Goal: Task Accomplishment & Management: Manage account settings

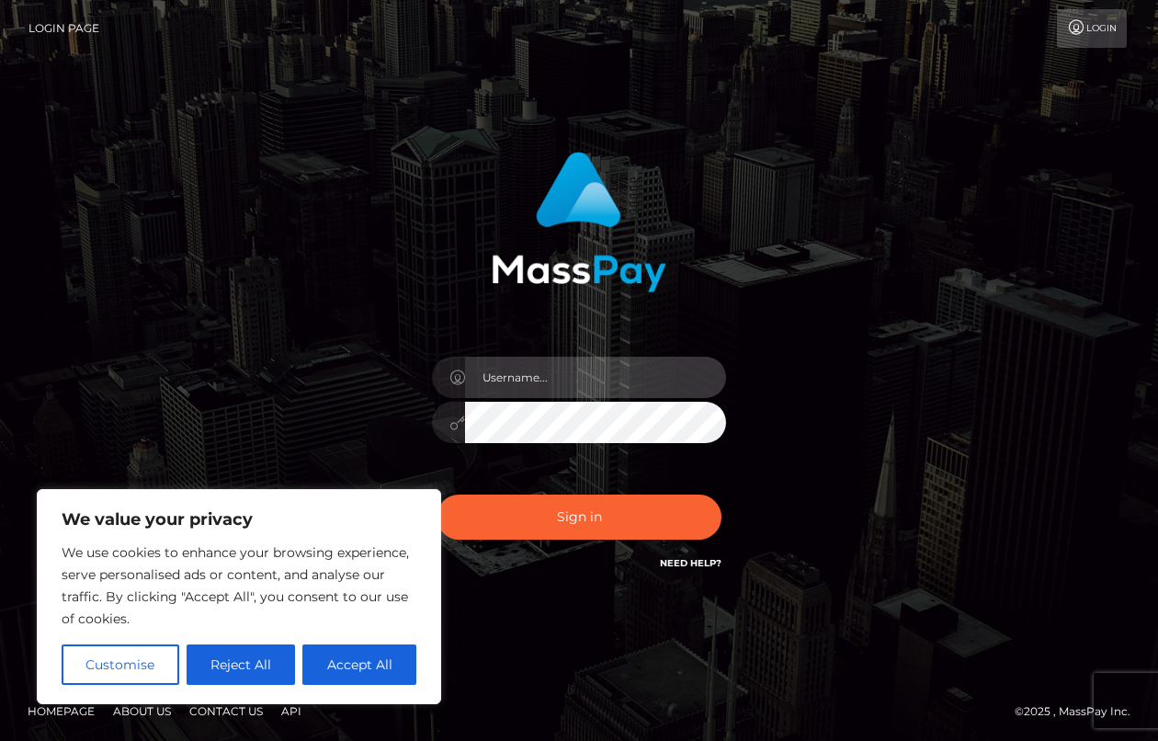
click at [558, 378] on input "text" at bounding box center [595, 377] width 261 height 41
click at [536, 370] on input "text" at bounding box center [595, 377] width 261 height 41
click at [549, 365] on input "text" at bounding box center [595, 377] width 261 height 41
type input "[PERSON_NAME][EMAIL_ADDRESS][DOMAIN_NAME]"
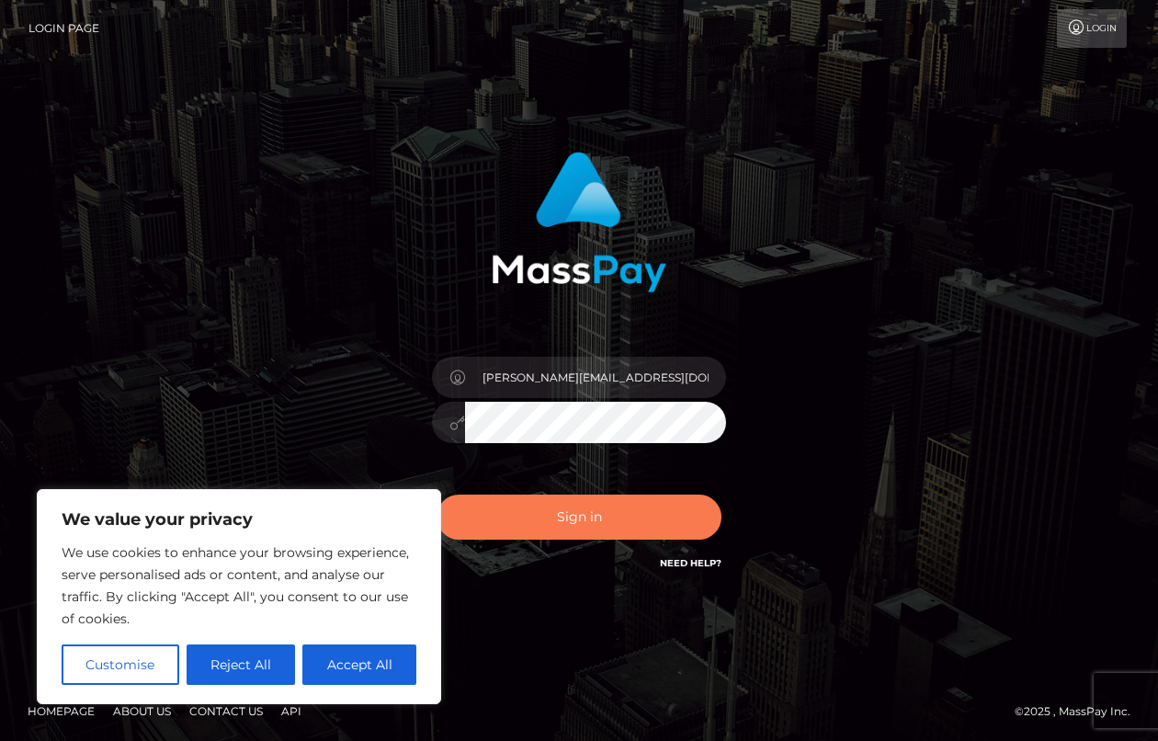
click at [587, 522] on button "Sign in" at bounding box center [579, 517] width 285 height 45
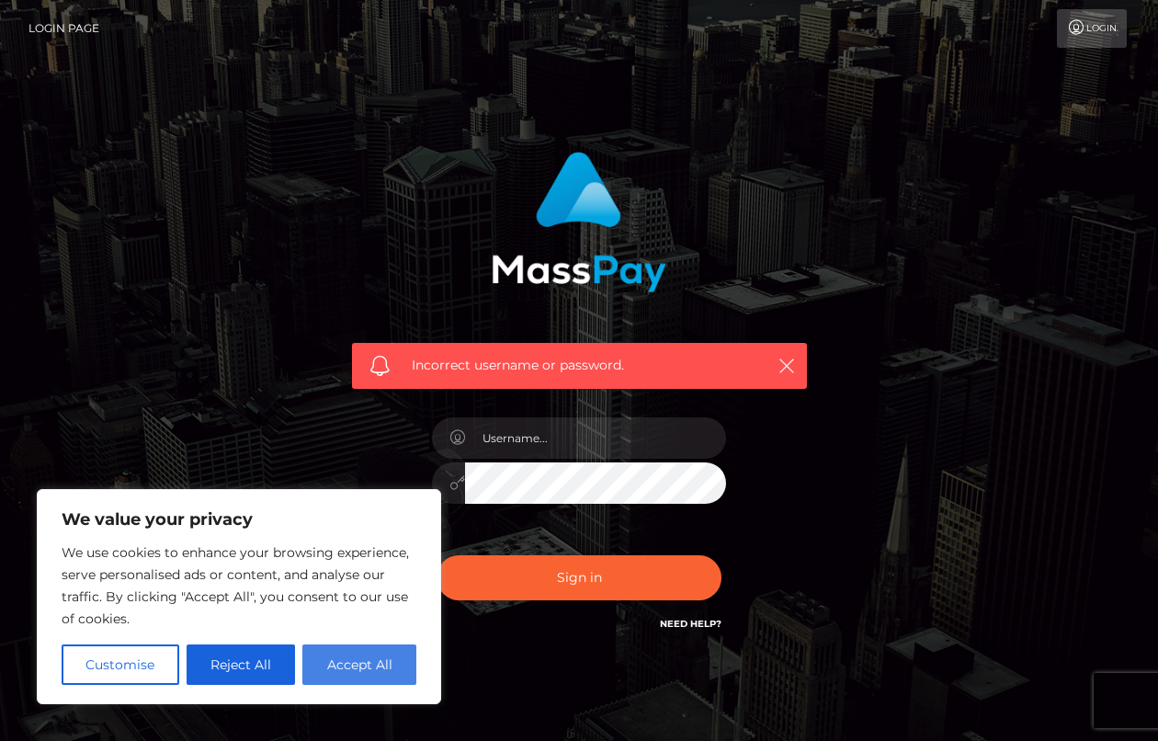
click at [367, 667] on button "Accept All" at bounding box center [359, 664] width 114 height 40
checkbox input "true"
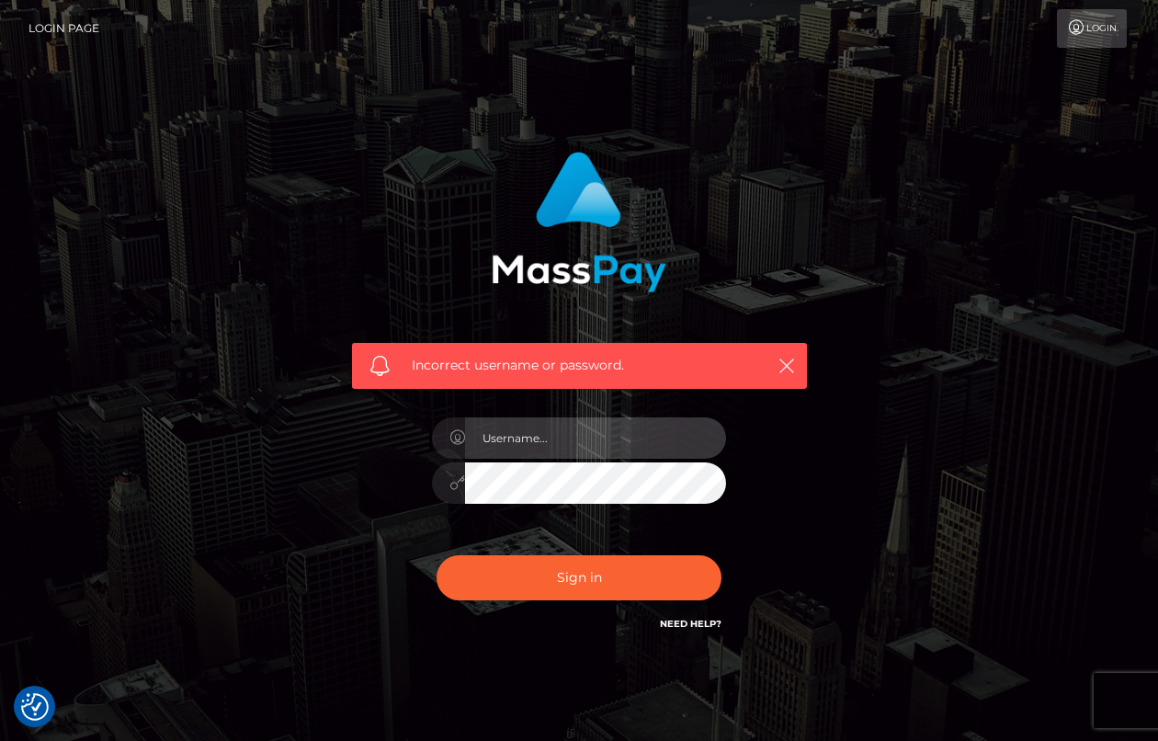
click at [546, 436] on input "text" at bounding box center [595, 437] width 261 height 41
click at [554, 433] on input "text" at bounding box center [595, 437] width 261 height 41
type input "m.thalmann"
click at [437, 555] on button "Sign in" at bounding box center [579, 577] width 285 height 45
click at [494, 432] on input "text" at bounding box center [595, 437] width 261 height 41
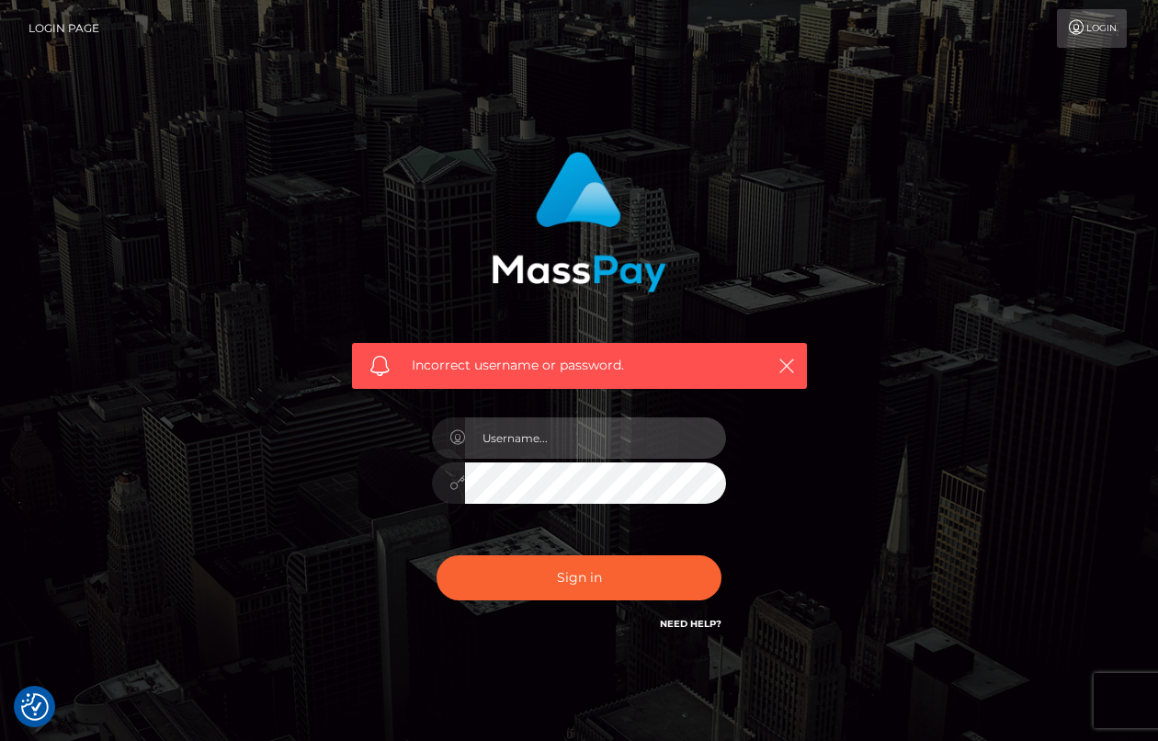
type input "[PERSON_NAME][EMAIL_ADDRESS][DOMAIN_NAME]"
click at [281, 482] on div "Incorrect username or password. [PERSON_NAME][EMAIL_ADDRESS][DOMAIN_NAME]" at bounding box center [579, 402] width 1048 height 529
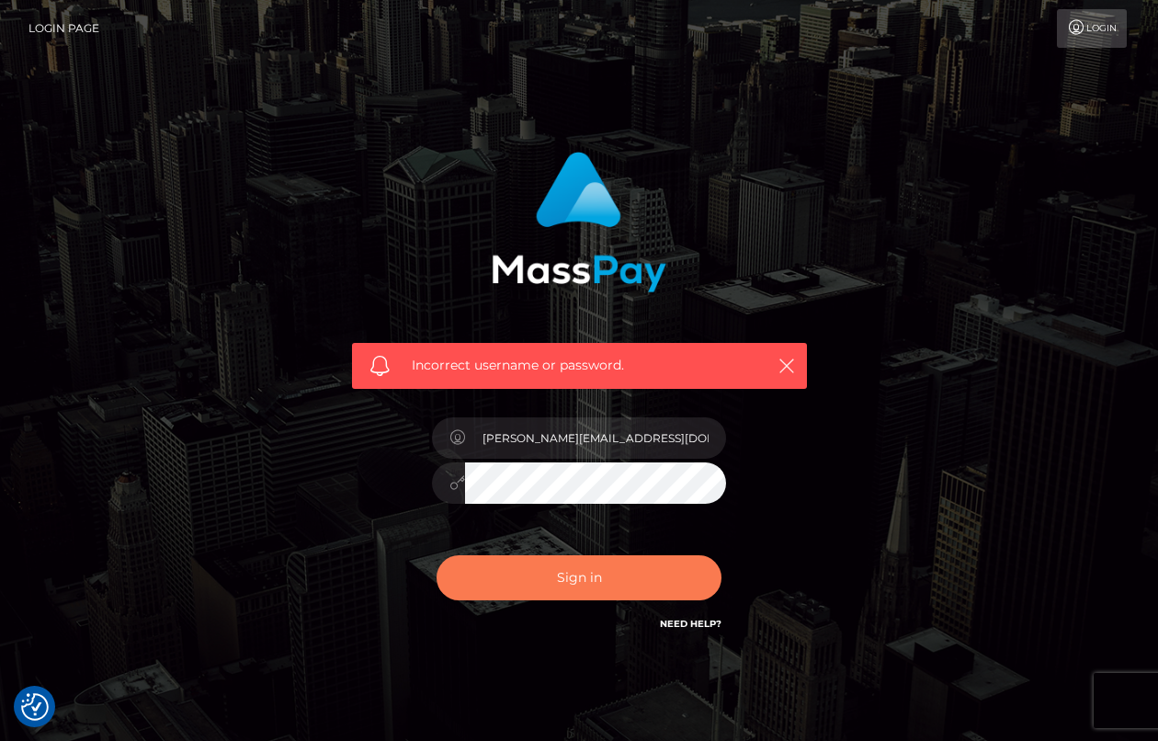
click at [565, 582] on button "Sign in" at bounding box center [579, 577] width 285 height 45
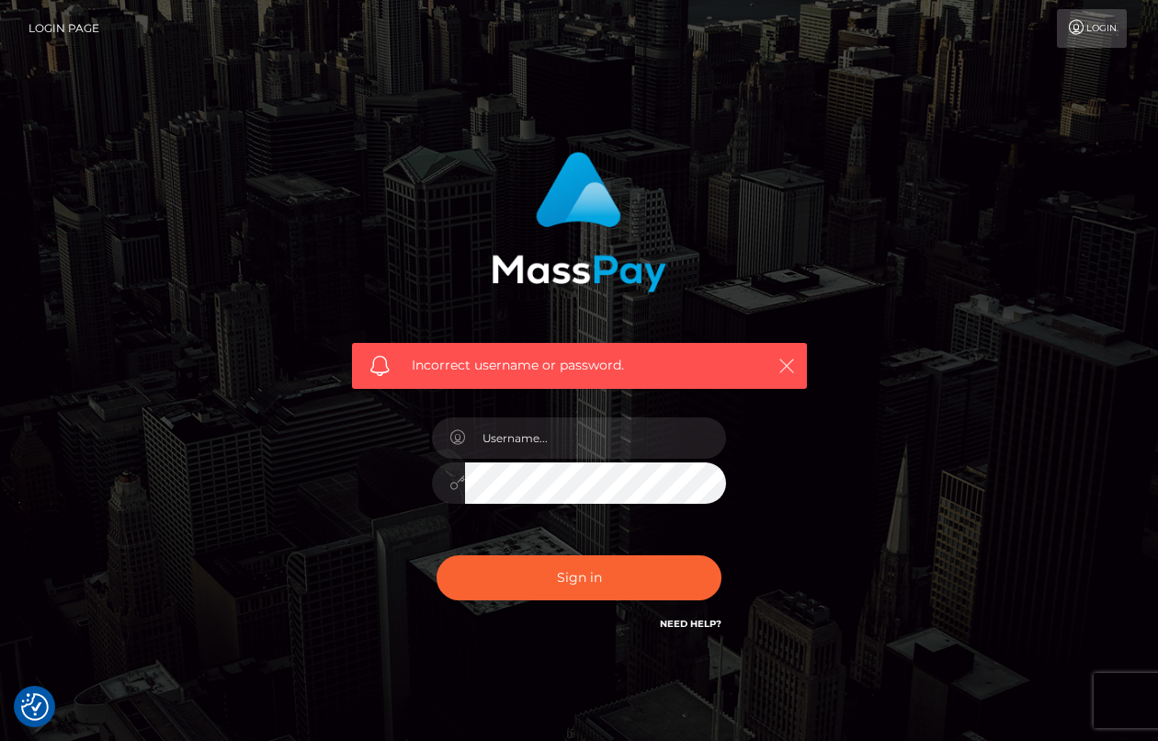
click at [787, 362] on icon "button" at bounding box center [787, 366] width 18 height 18
click at [784, 359] on icon "button" at bounding box center [787, 366] width 18 height 18
click at [784, 361] on icon "button" at bounding box center [787, 366] width 18 height 18
click at [1086, 28] on link "Login" at bounding box center [1092, 28] width 70 height 39
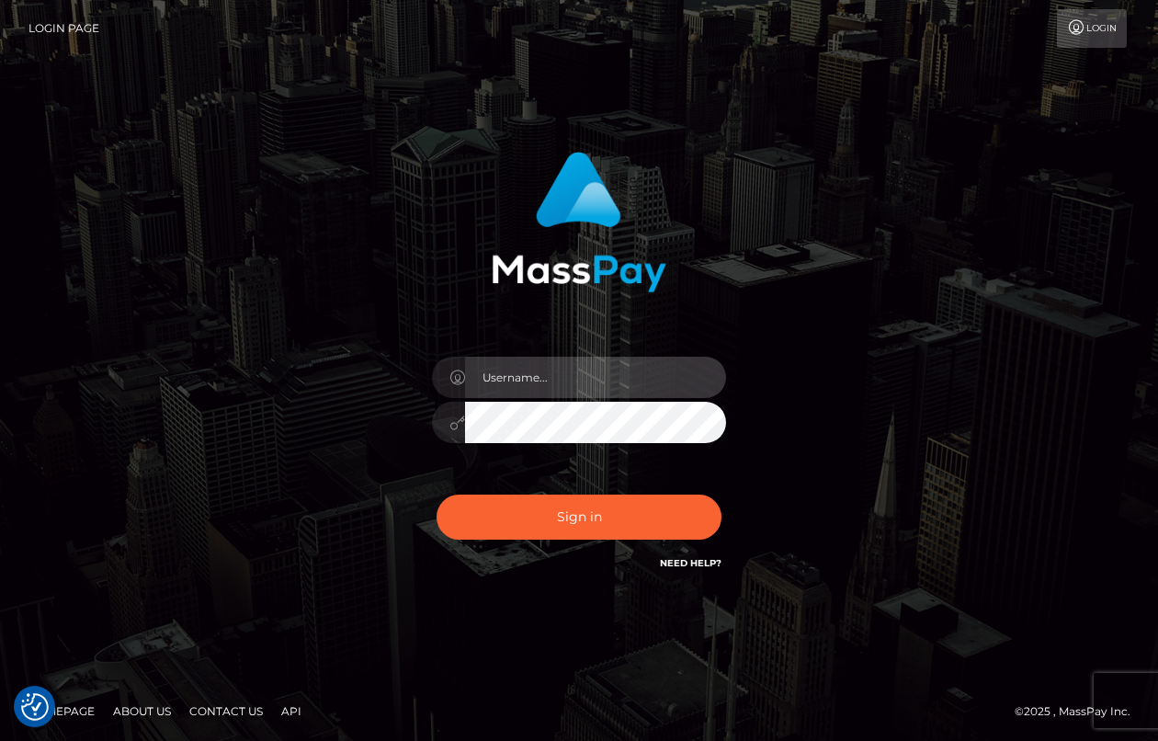
click at [515, 379] on input "text" at bounding box center [595, 377] width 261 height 41
type input "m.thalmann@bioresonanzaargauthurgau.ch"
click at [684, 380] on input "[PERSON_NAME][EMAIL_ADDRESS][DOMAIN_NAME]" at bounding box center [595, 377] width 261 height 41
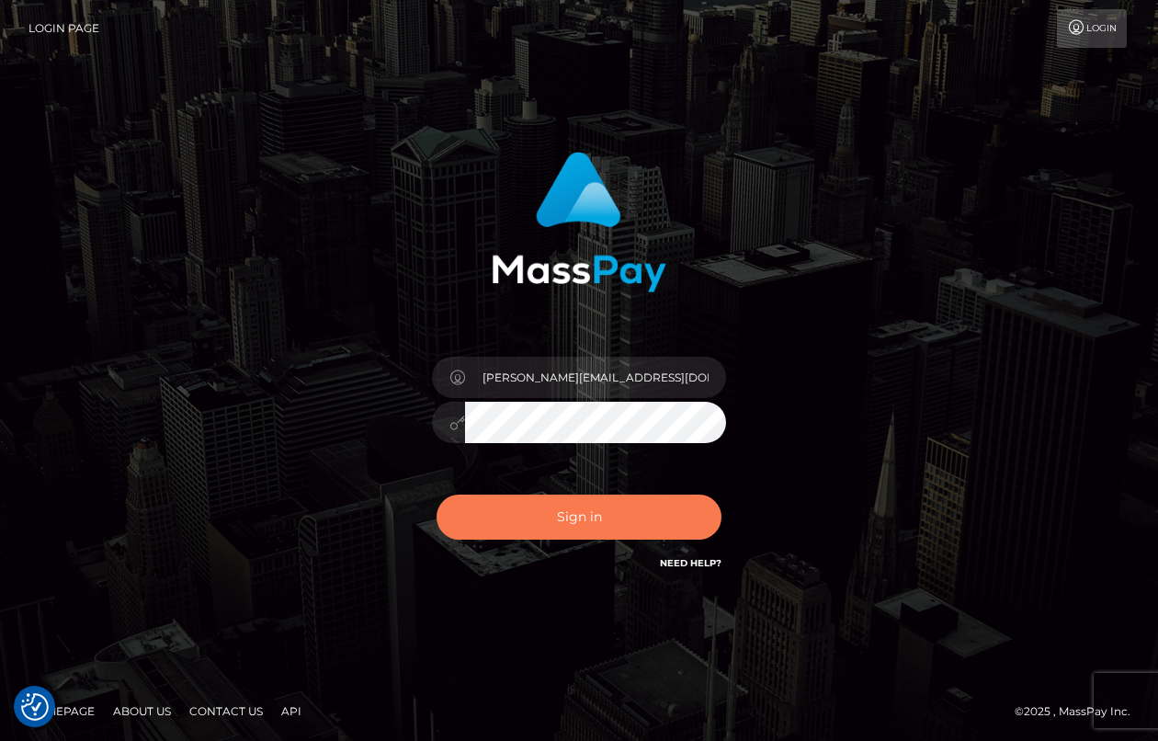
click at [565, 512] on button "Sign in" at bounding box center [579, 517] width 285 height 45
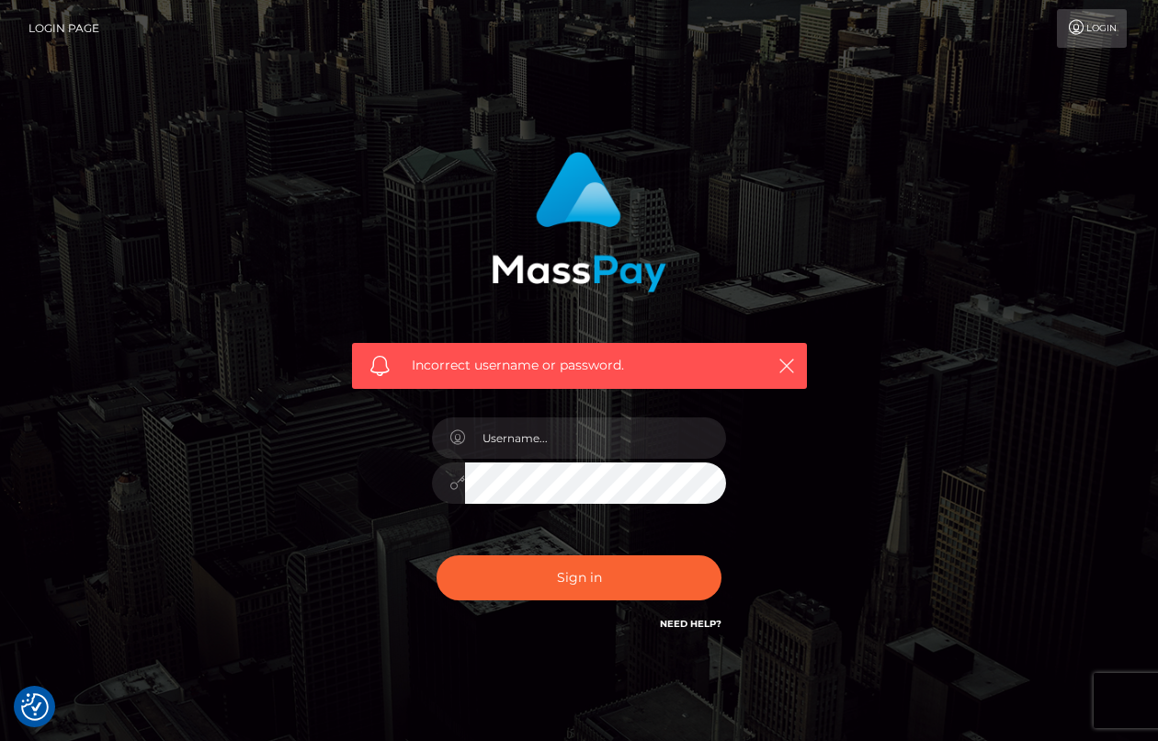
click at [701, 619] on link "Need Help?" at bounding box center [691, 624] width 62 height 12
